Goal: Transaction & Acquisition: Purchase product/service

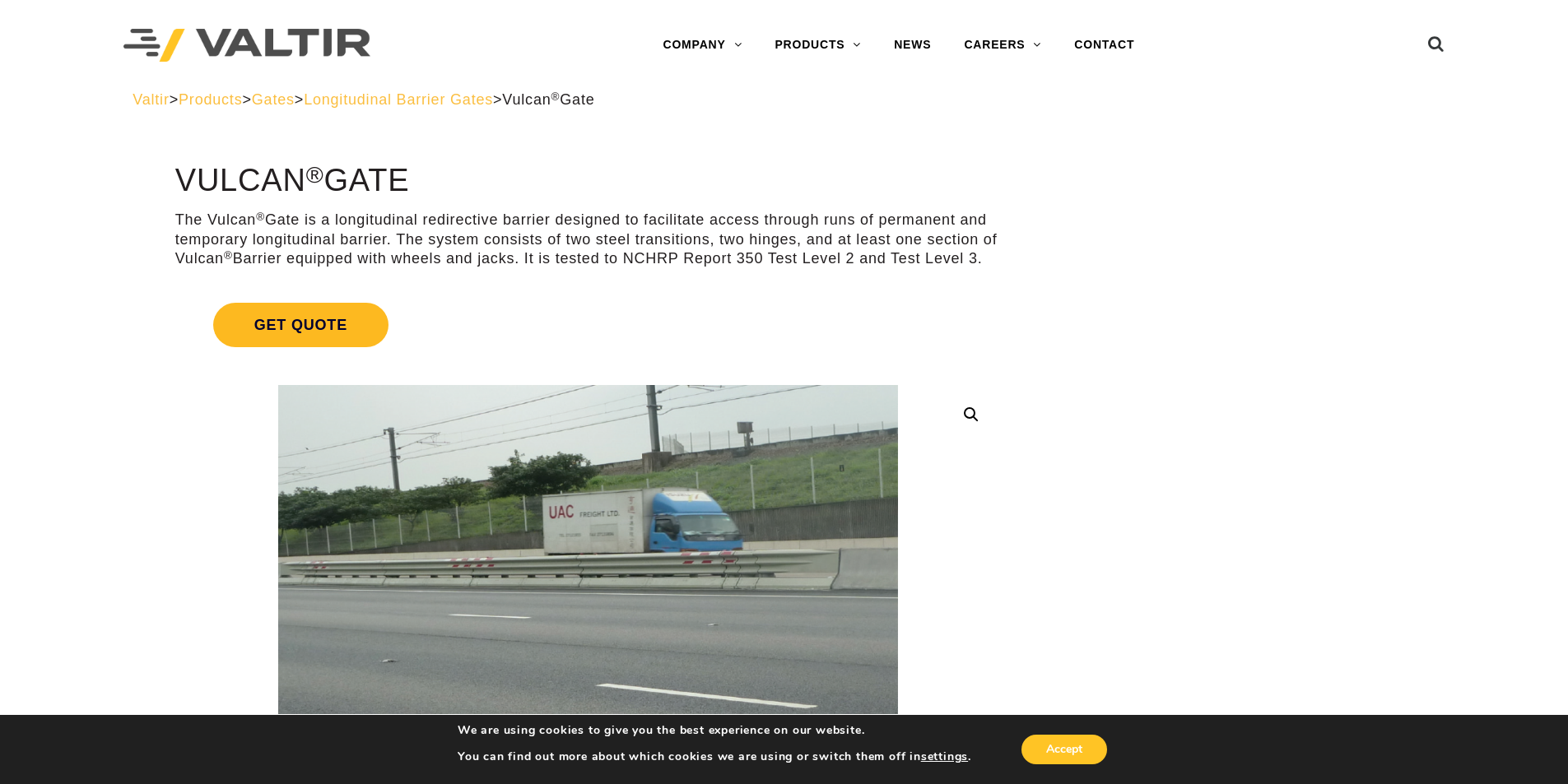
click at [255, 332] on span "Get Quote" at bounding box center [300, 325] width 175 height 44
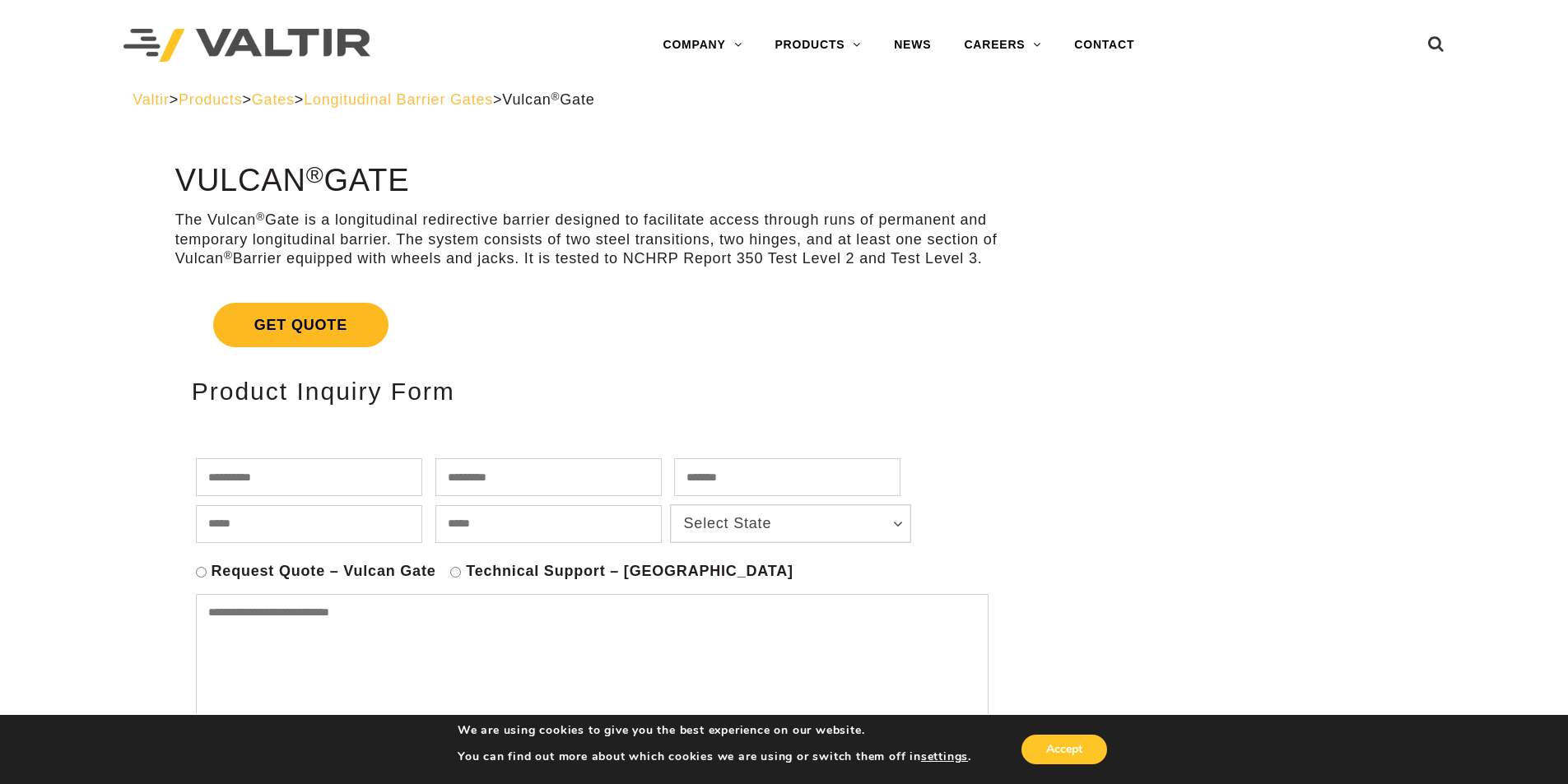
click at [275, 321] on span "Get Quote" at bounding box center [300, 325] width 175 height 44
